Goal: Complete application form

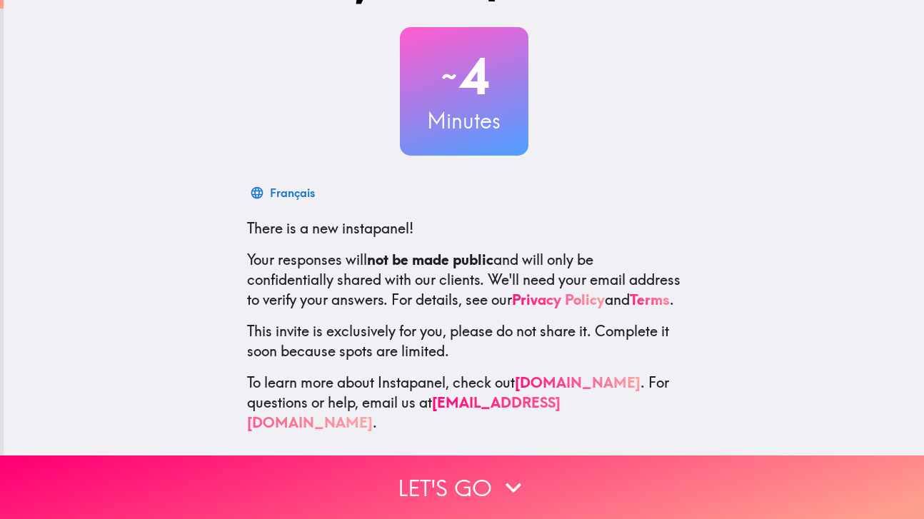
scroll to position [75, 0]
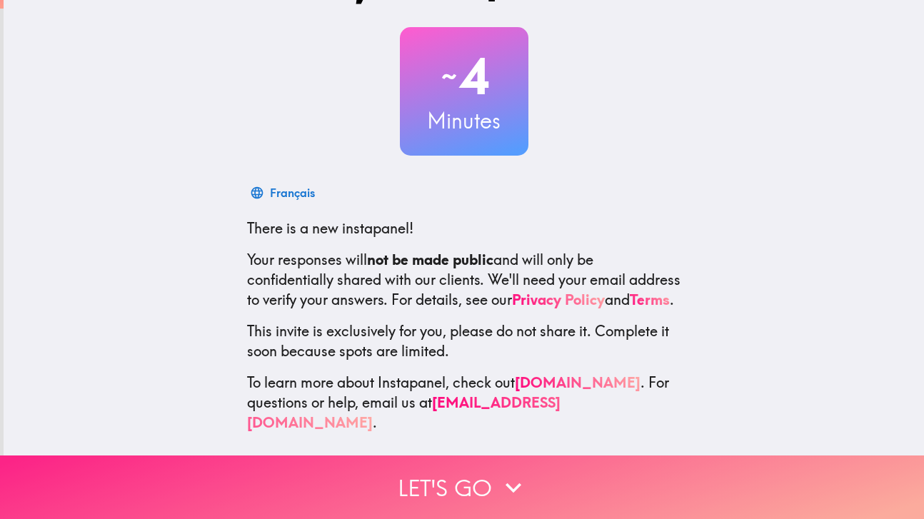
click at [401, 462] on button "Let's go" at bounding box center [462, 488] width 924 height 64
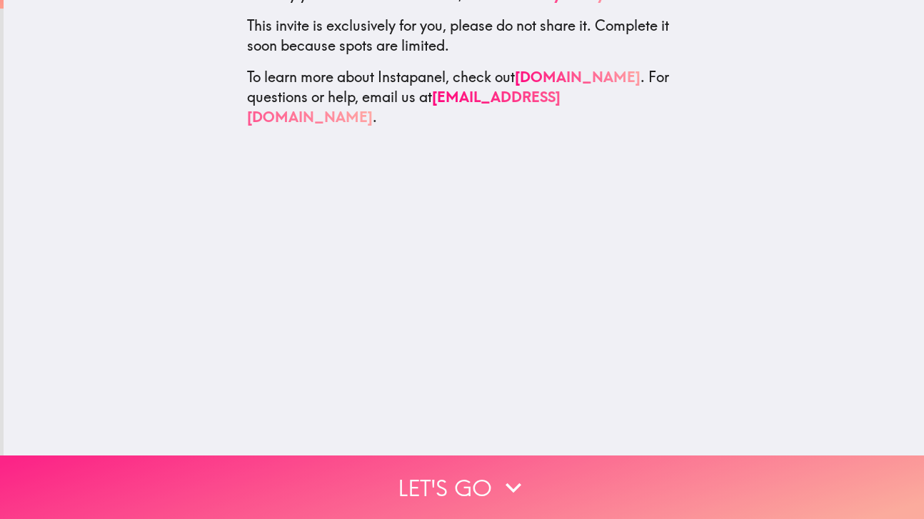
scroll to position [0, 0]
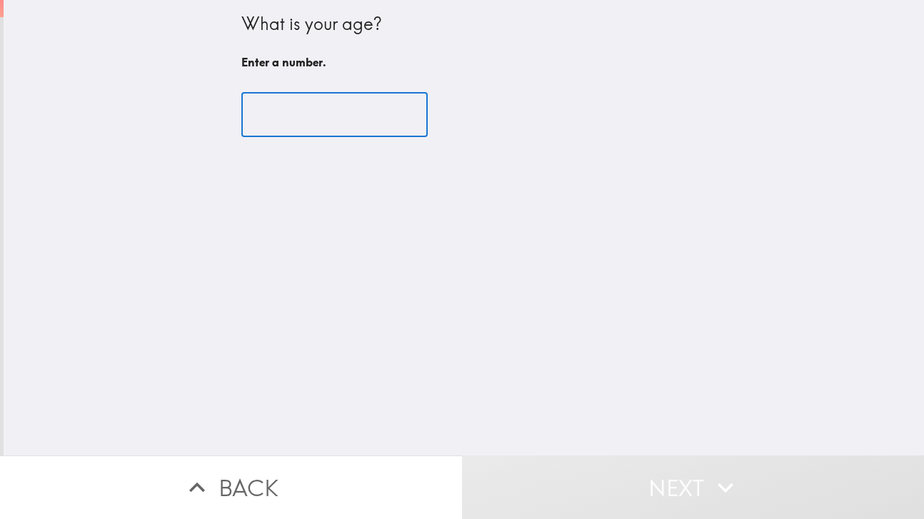
click at [290, 123] on input "number" at bounding box center [334, 115] width 186 height 44
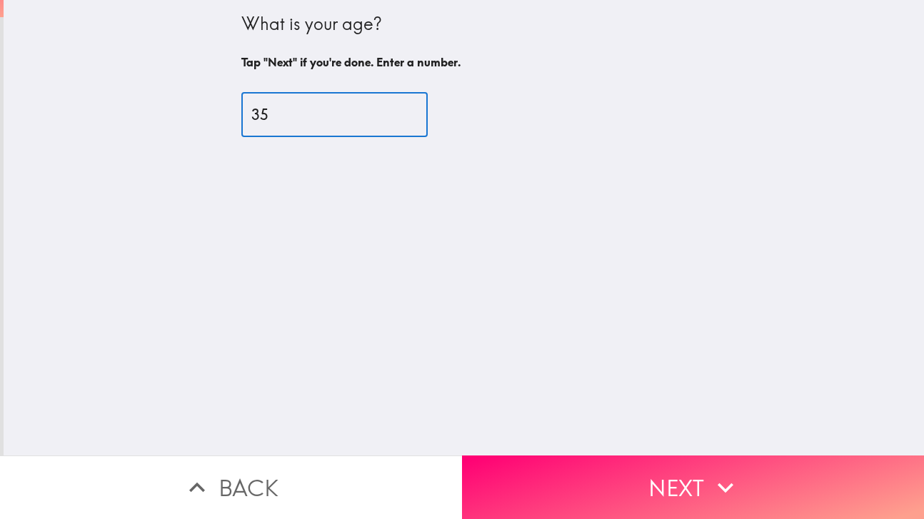
type input "35"
click at [710, 472] on icon "button" at bounding box center [725, 487] width 31 height 31
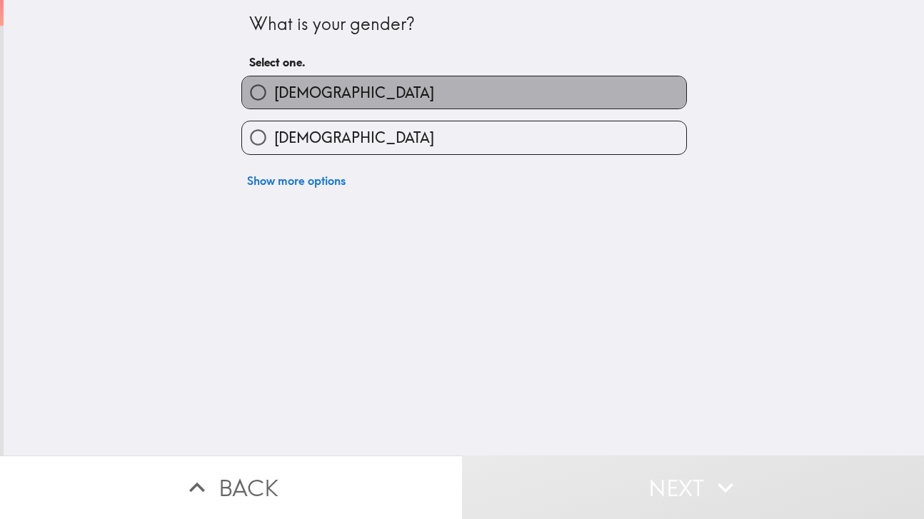
click at [343, 99] on label "[DEMOGRAPHIC_DATA]" at bounding box center [464, 92] width 444 height 32
click at [274, 99] on input "[DEMOGRAPHIC_DATA]" at bounding box center [258, 92] width 32 height 32
radio input "true"
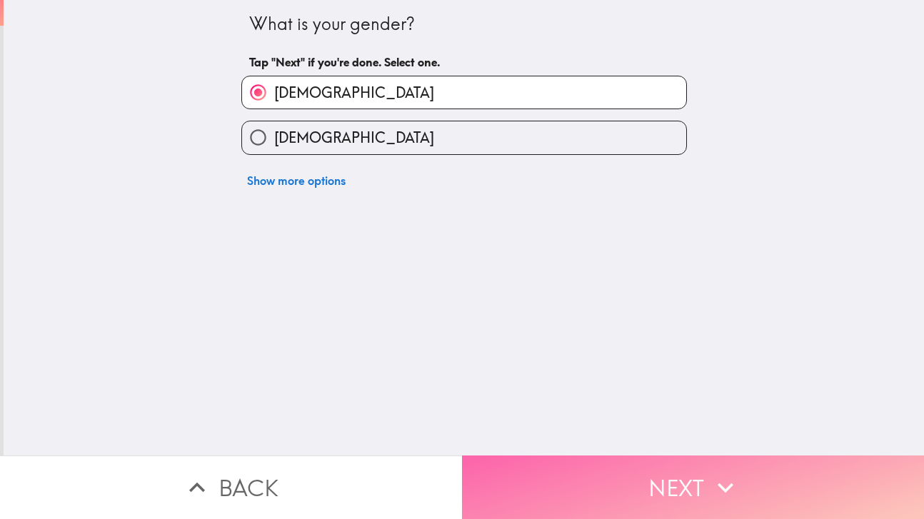
click at [551, 476] on button "Next" at bounding box center [693, 488] width 462 height 64
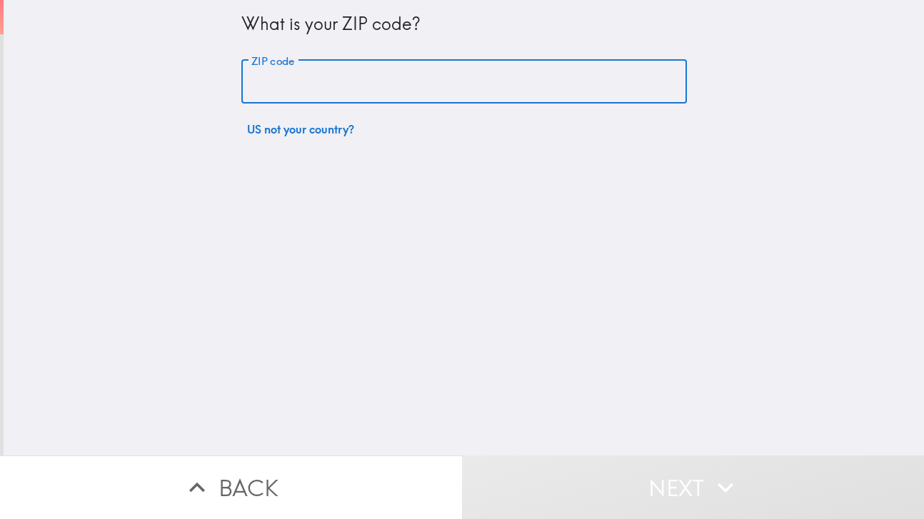
click at [359, 91] on input "ZIP code" at bounding box center [464, 82] width 446 height 44
type input "08844"
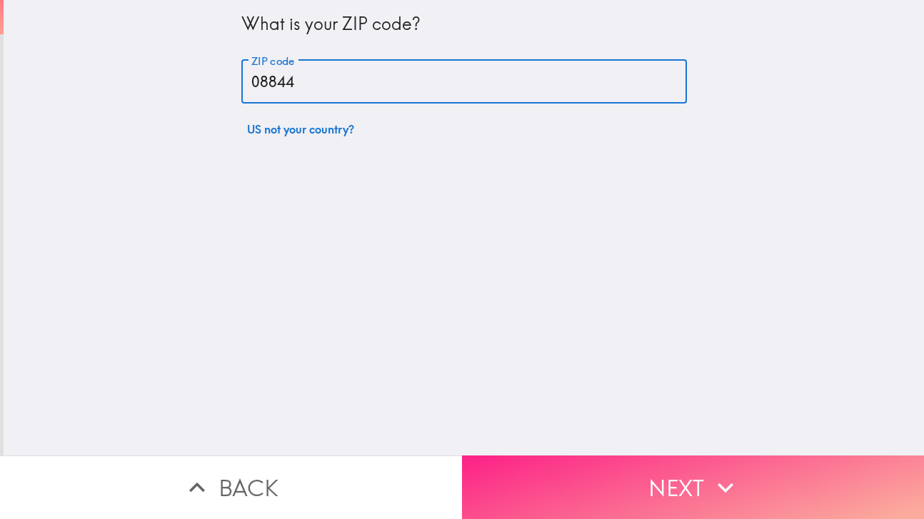
click at [638, 470] on button "Next" at bounding box center [693, 488] width 462 height 64
